Goal: Information Seeking & Learning: Learn about a topic

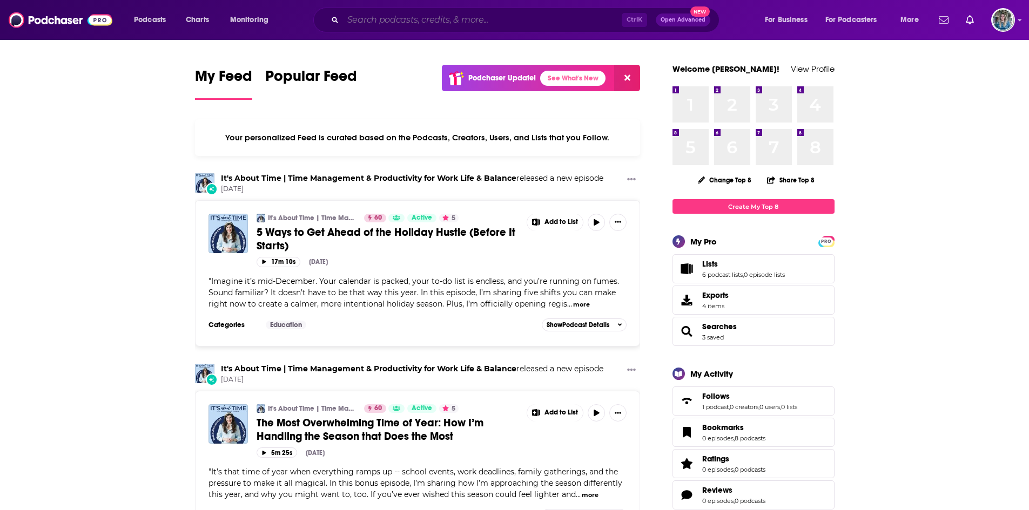
click at [374, 19] on input "Search podcasts, credits, & more..." at bounding box center [482, 19] width 279 height 17
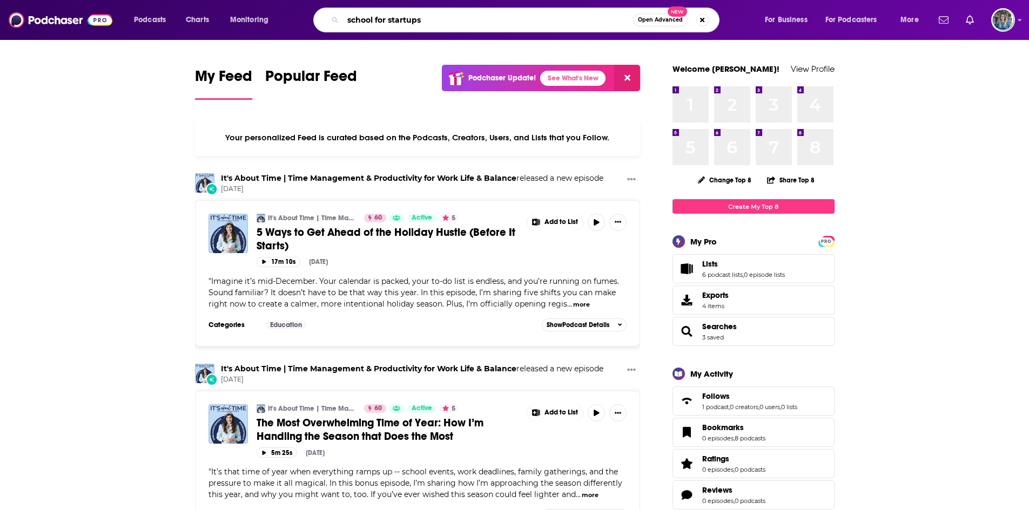
type input "school for startups"
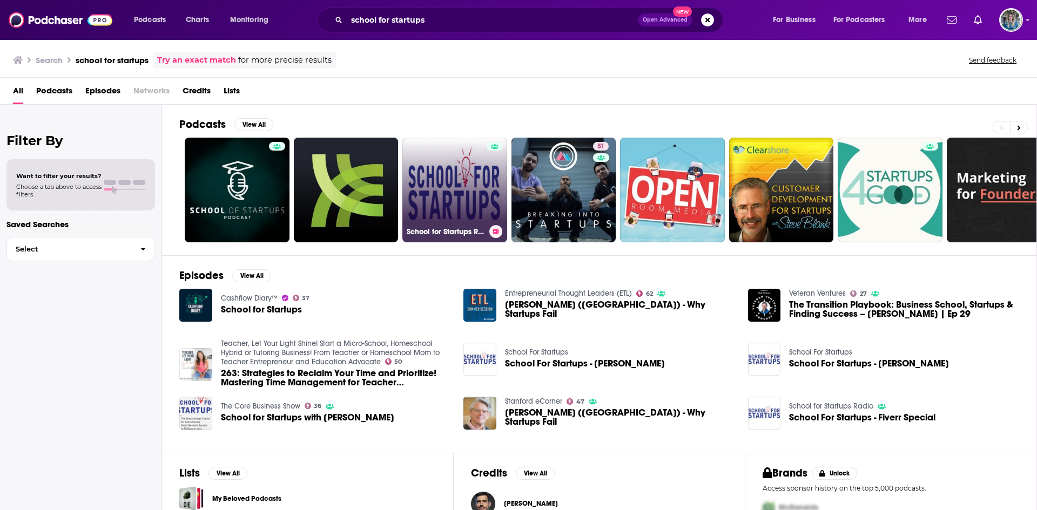
click at [460, 171] on link "School for Startups Radio" at bounding box center [454, 190] width 105 height 105
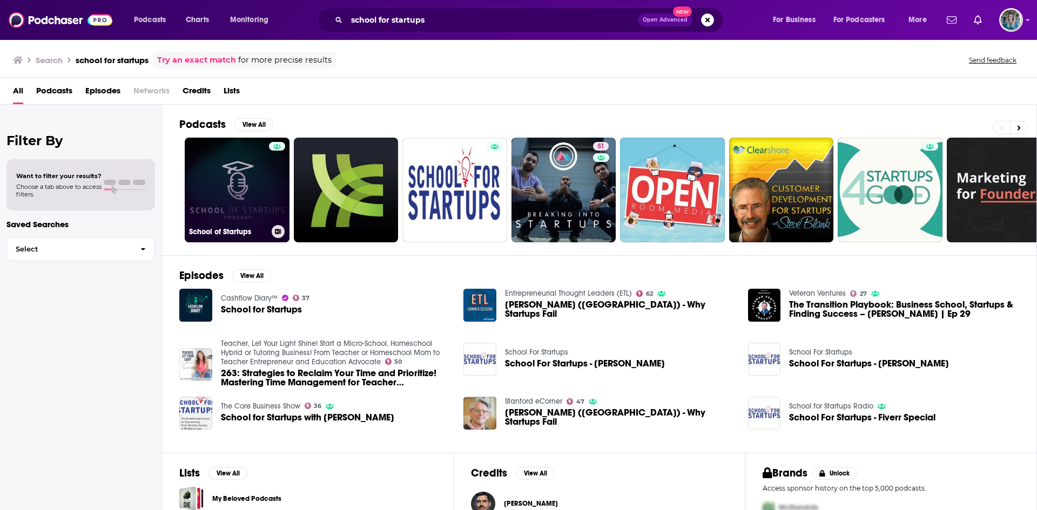
click at [241, 168] on link "School of Startups" at bounding box center [237, 190] width 105 height 105
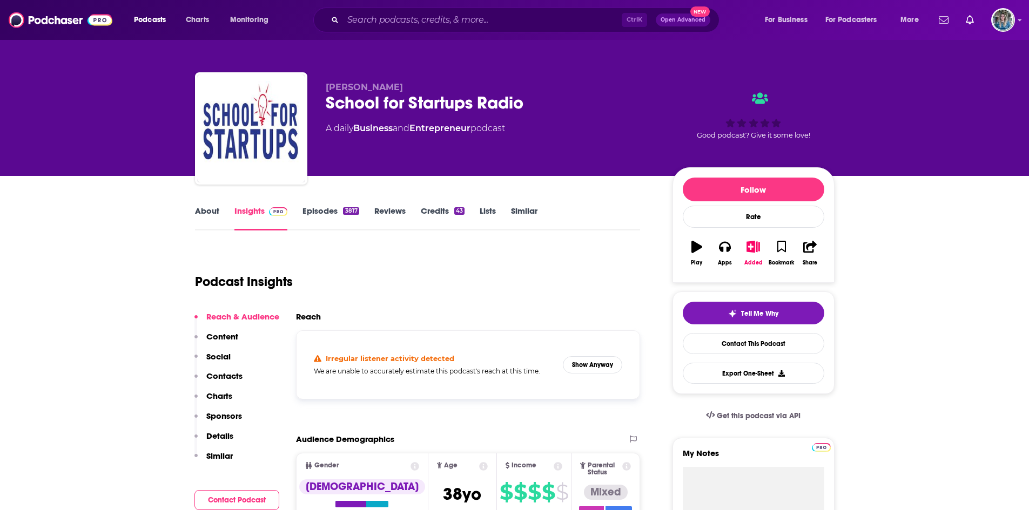
click at [310, 210] on link "Episodes 3817" at bounding box center [330, 218] width 56 height 25
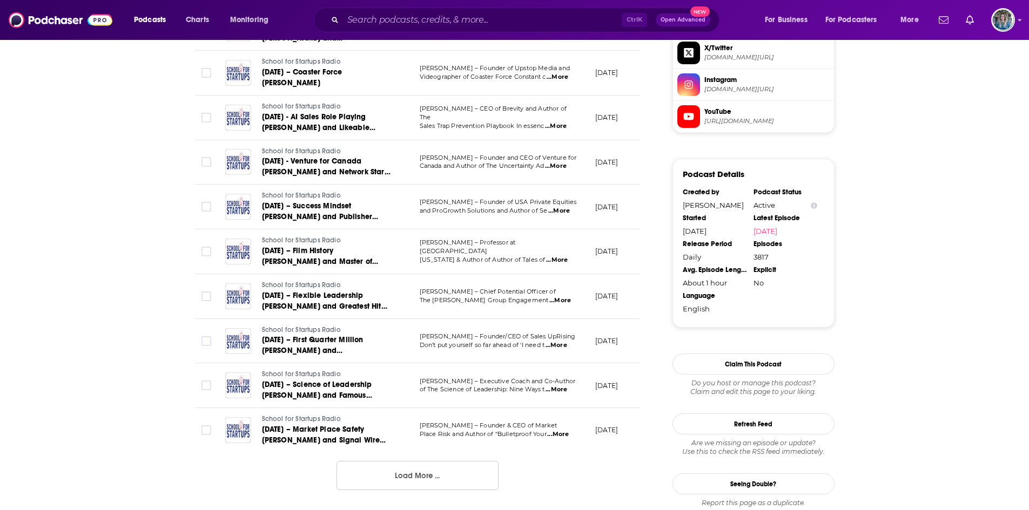
scroll to position [981, 0]
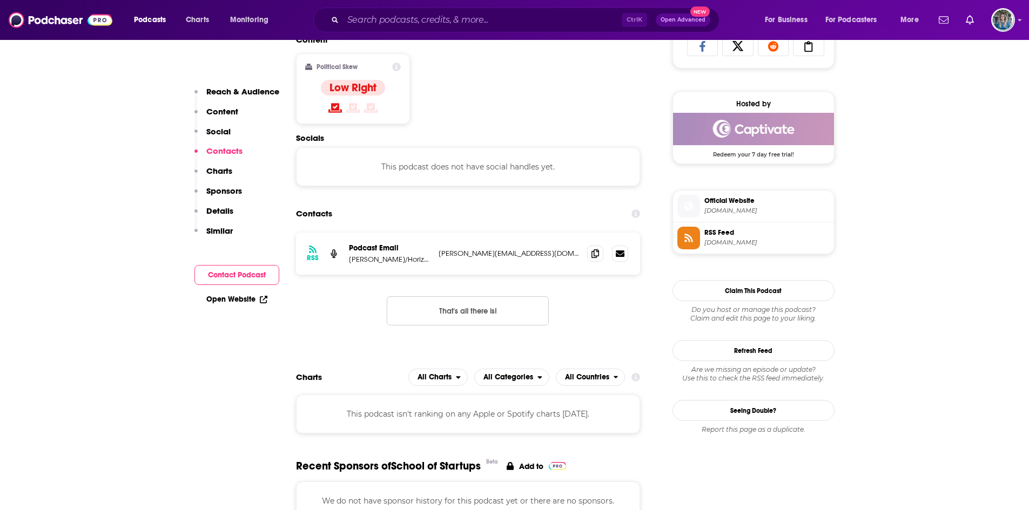
scroll to position [818, 0]
